Goal: Find specific page/section: Find specific page/section

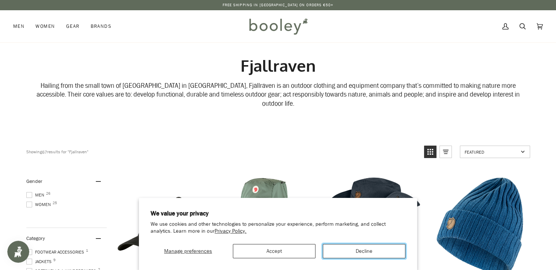
click at [353, 250] on button "Decline" at bounding box center [364, 251] width 83 height 14
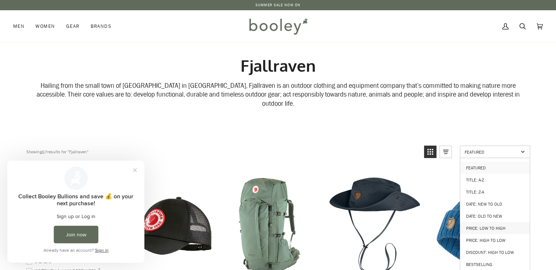
click at [494, 222] on link "Price: Low to High" at bounding box center [496, 228] width 70 height 12
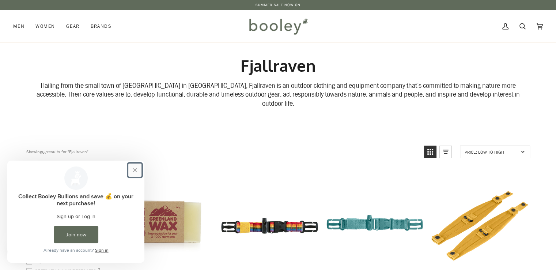
click at [132, 169] on button "Close prompt" at bounding box center [134, 170] width 13 height 13
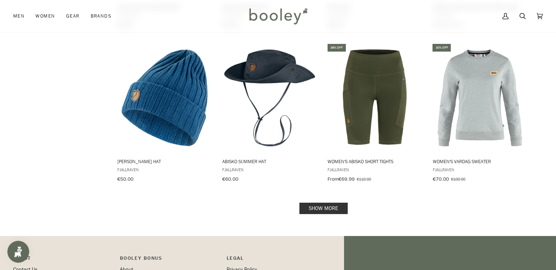
scroll to position [754, 0]
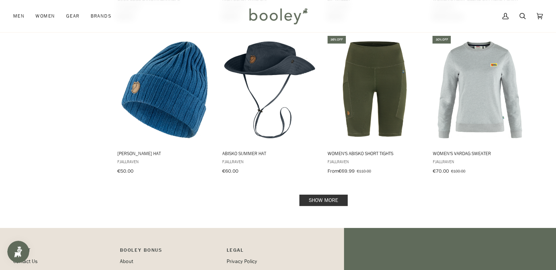
click at [305, 195] on link "Show more" at bounding box center [324, 200] width 48 height 11
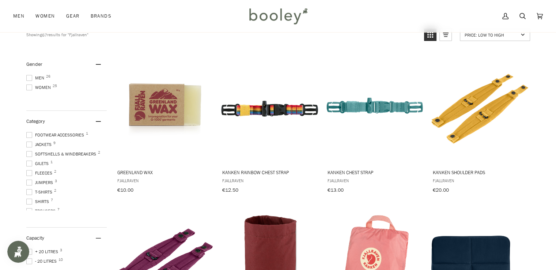
scroll to position [93, 0]
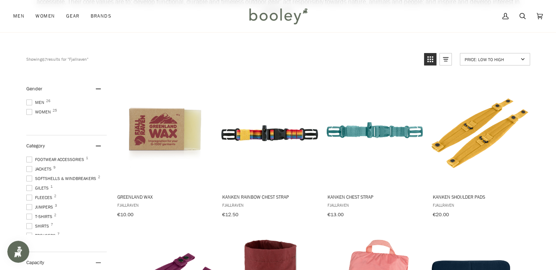
click at [35, 99] on span "Men 26" at bounding box center [36, 102] width 20 height 7
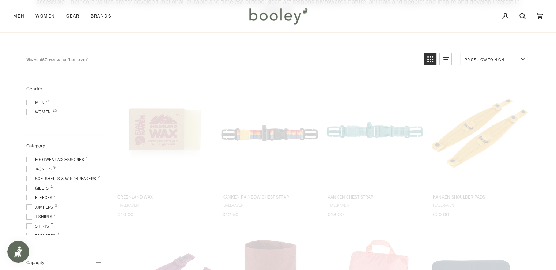
scroll to position [32, 0]
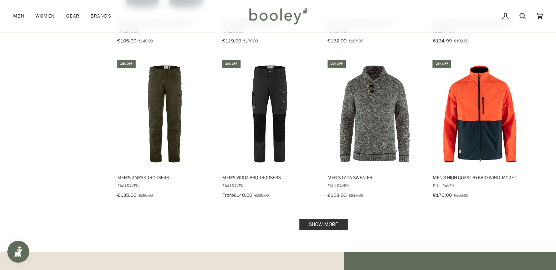
scroll to position [739, 0]
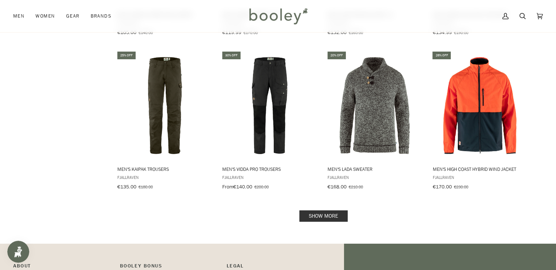
click at [342, 210] on link "Show more" at bounding box center [324, 215] width 48 height 11
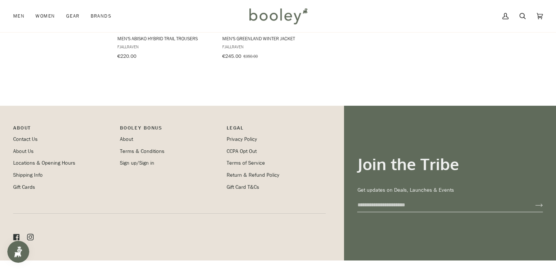
scroll to position [1192, 0]
